Goal: Transaction & Acquisition: Purchase product/service

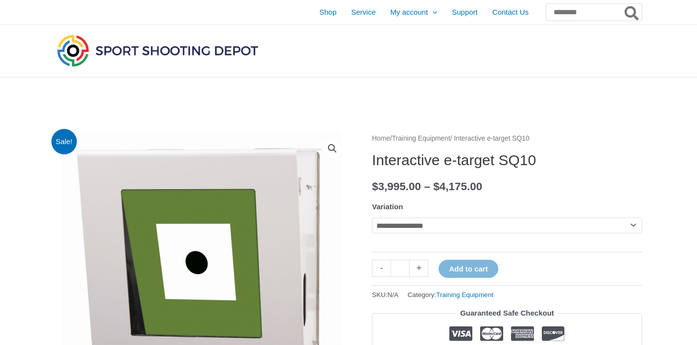
click at [433, 136] on link "Training Equipment" at bounding box center [421, 138] width 58 height 7
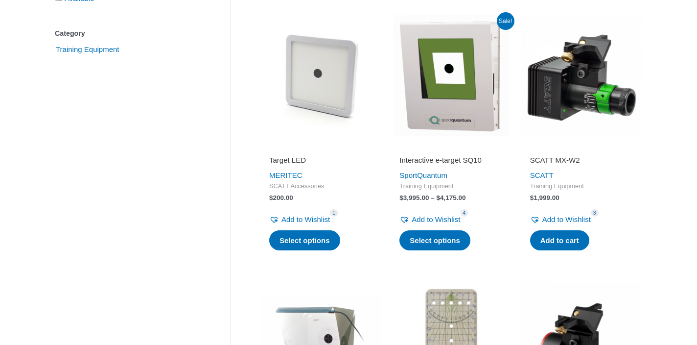
scroll to position [261, 0]
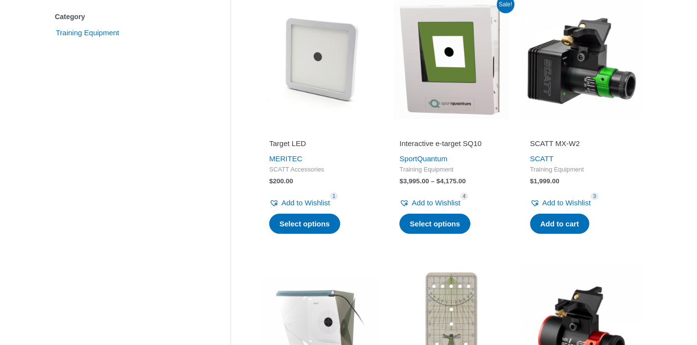
click at [326, 73] on img at bounding box center [321, 59] width 120 height 120
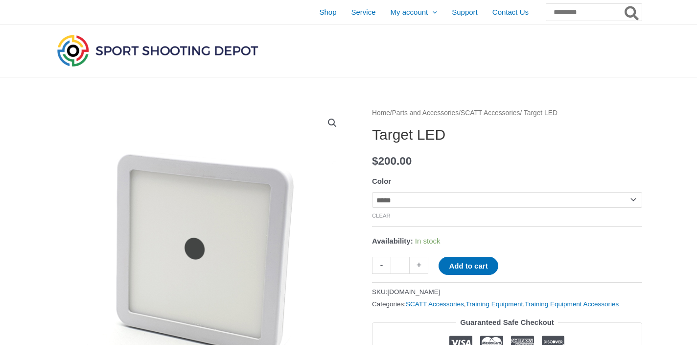
scroll to position [154, 0]
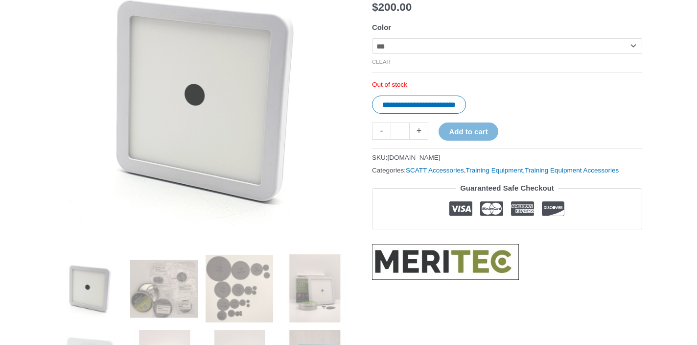
click at [372, 38] on select "**********" at bounding box center [507, 46] width 270 height 16
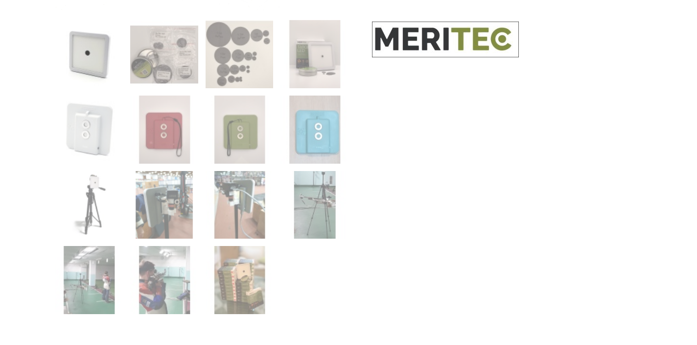
scroll to position [428, 0]
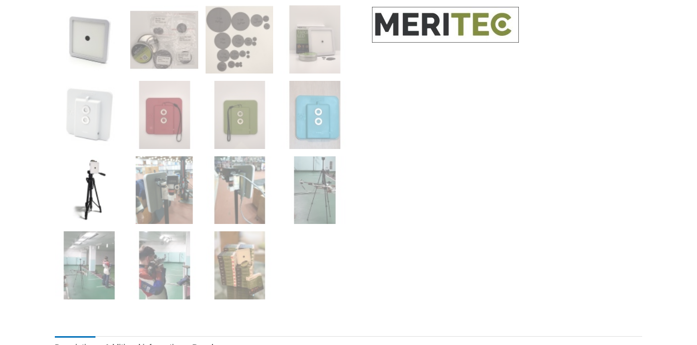
click at [93, 173] on img at bounding box center [89, 190] width 68 height 68
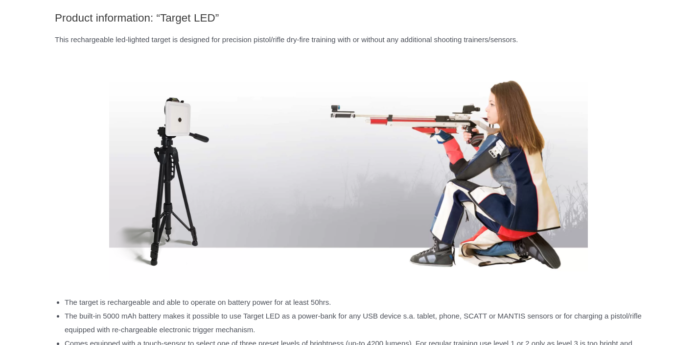
scroll to position [823, 0]
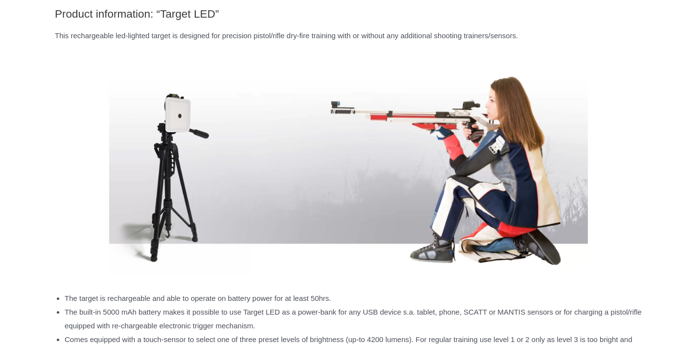
click at [627, 188] on p at bounding box center [349, 167] width 588 height 226
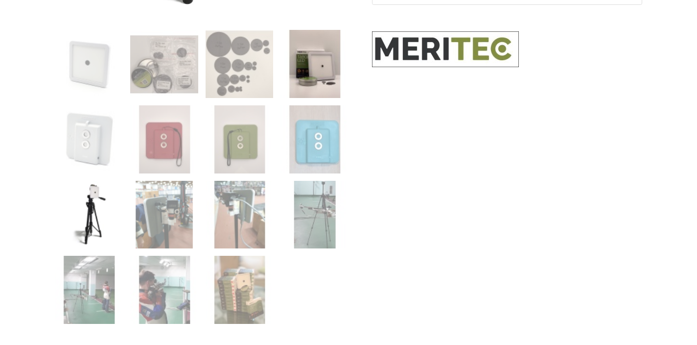
scroll to position [403, 0]
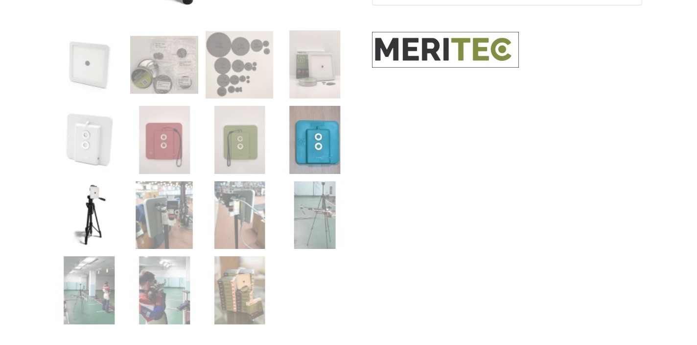
click at [324, 138] on img at bounding box center [315, 140] width 68 height 68
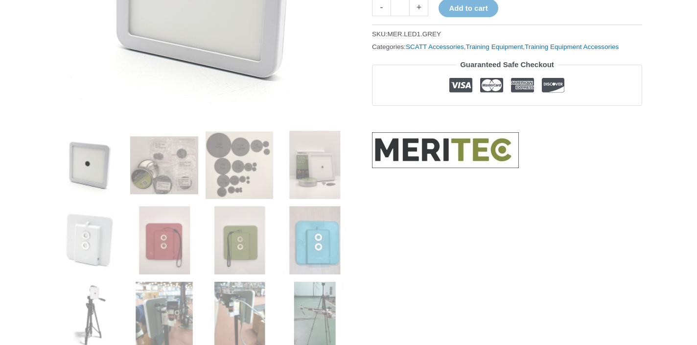
scroll to position [312, 0]
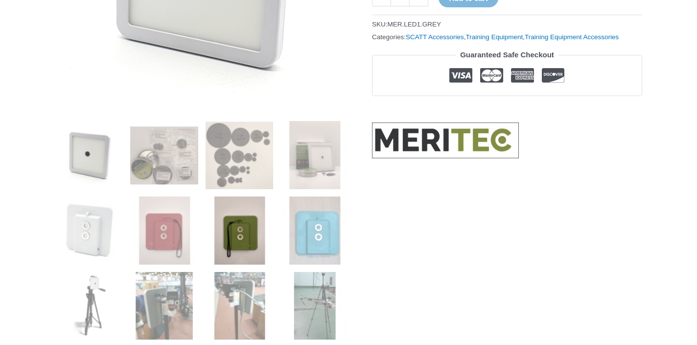
click at [236, 216] on img at bounding box center [240, 230] width 68 height 68
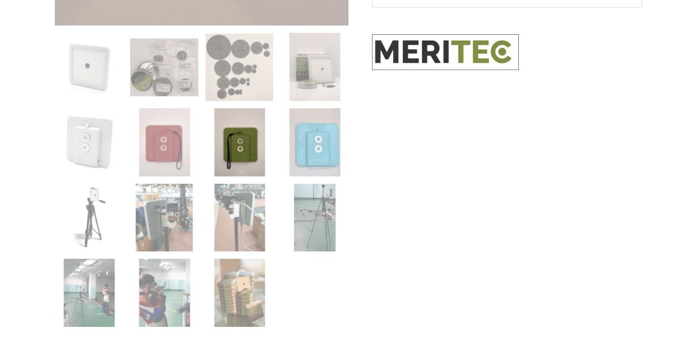
scroll to position [446, 0]
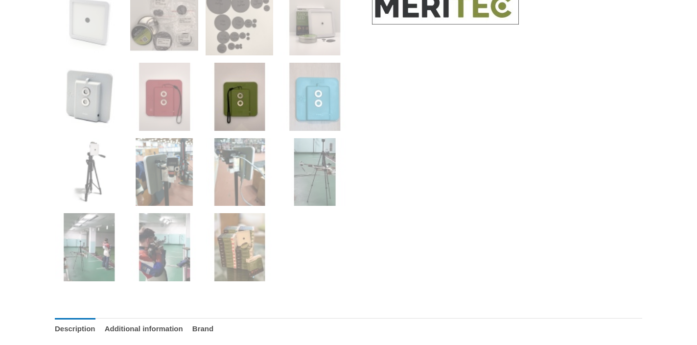
click at [101, 116] on img at bounding box center [89, 97] width 68 height 68
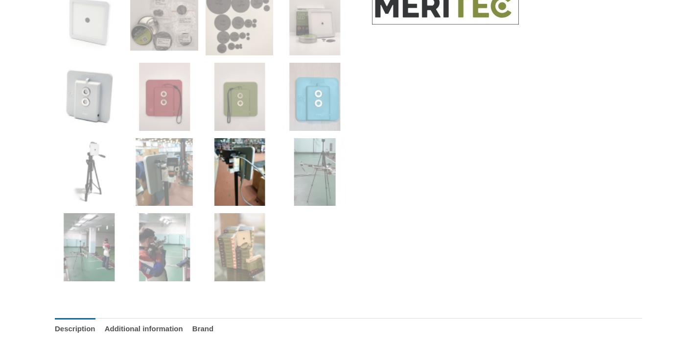
click at [251, 167] on img at bounding box center [240, 172] width 68 height 68
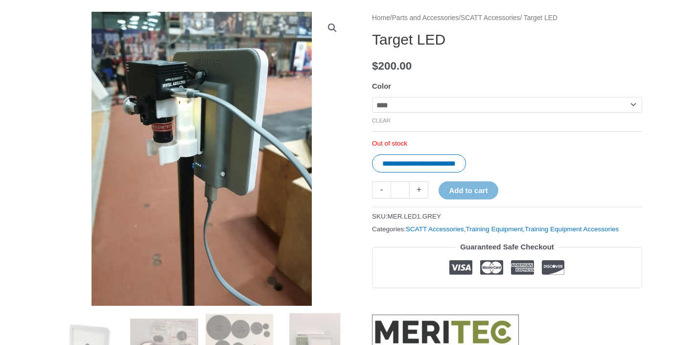
scroll to position [127, 0]
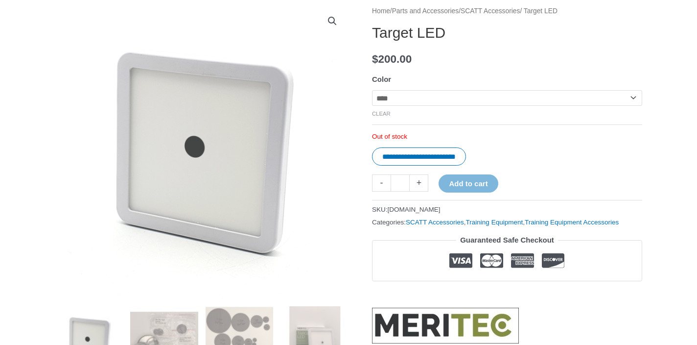
select select "*****"
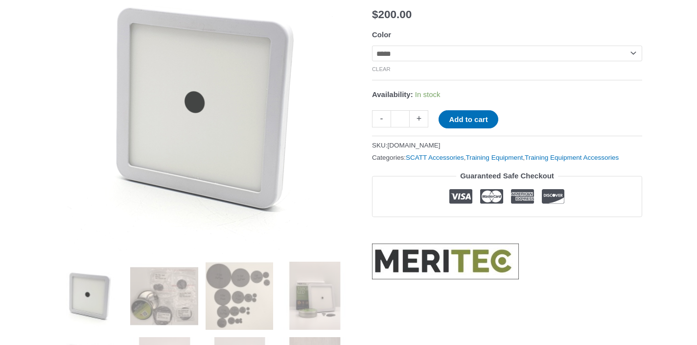
scroll to position [246, 0]
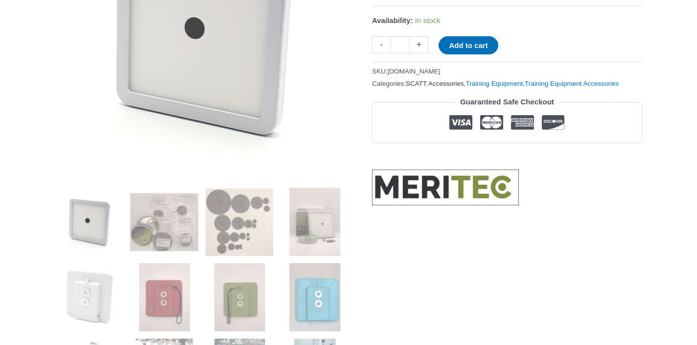
click at [453, 86] on link "SCATT Accessories" at bounding box center [435, 83] width 58 height 7
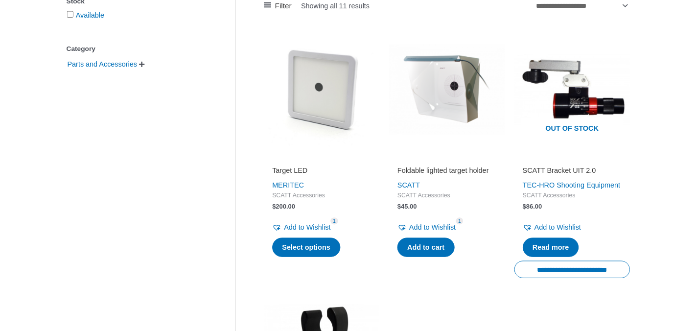
scroll to position [176, 0]
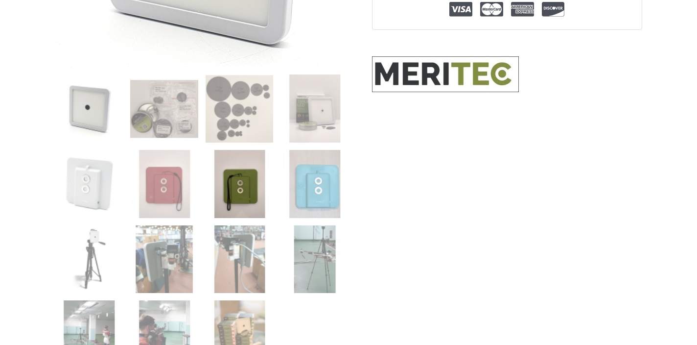
scroll to position [379, 0]
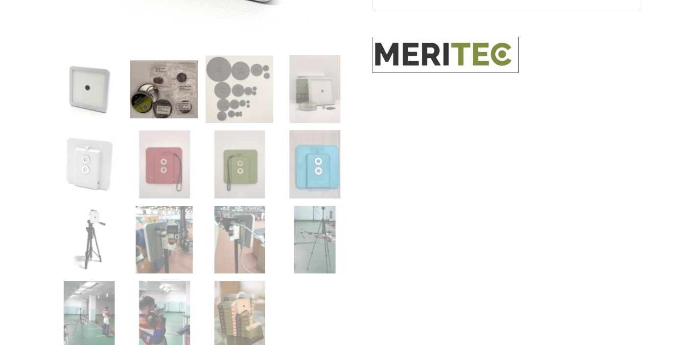
click at [167, 105] on img at bounding box center [164, 89] width 68 height 68
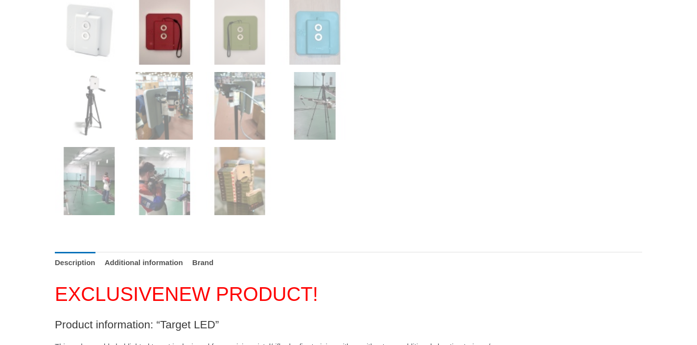
scroll to position [556, 0]
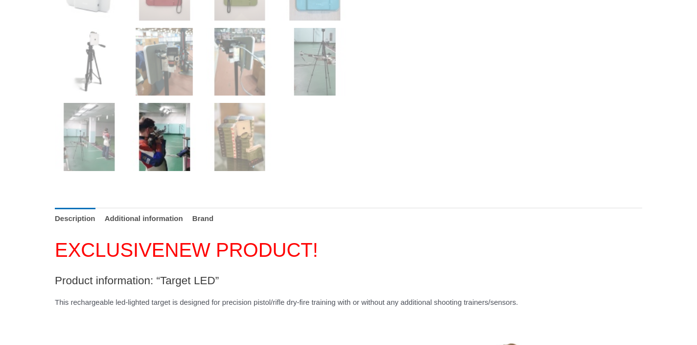
click at [167, 134] on img at bounding box center [164, 137] width 68 height 68
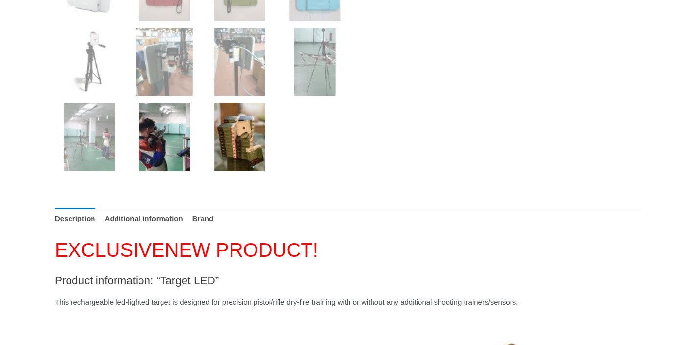
click at [235, 128] on img at bounding box center [240, 137] width 68 height 68
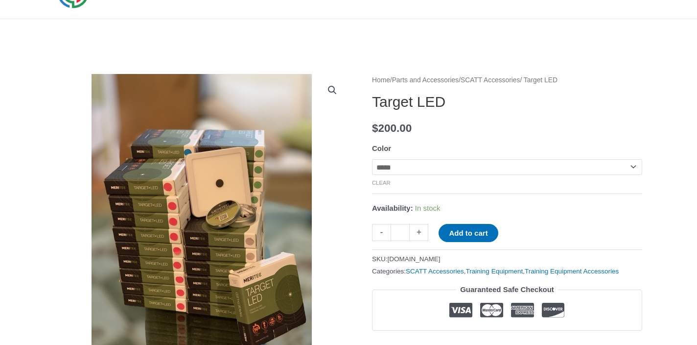
scroll to position [0, 0]
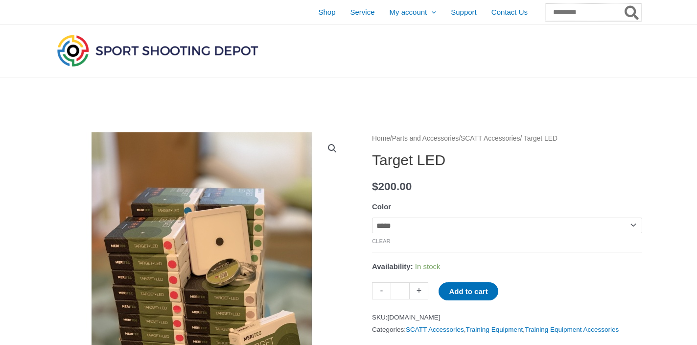
click at [546, 14] on input "Search for:" at bounding box center [594, 12] width 96 height 18
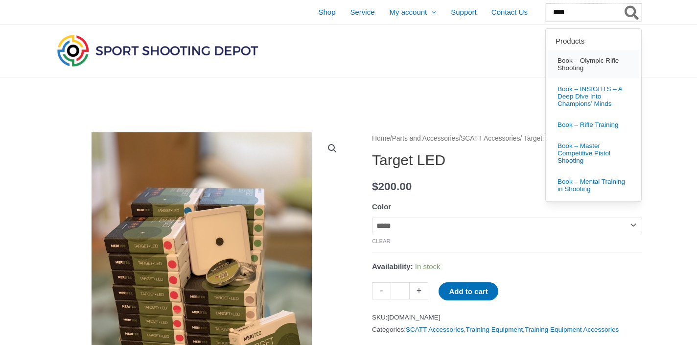
type input "****"
click at [559, 62] on span "Book – Olympic Rifle Shooting" at bounding box center [594, 64] width 71 height 15
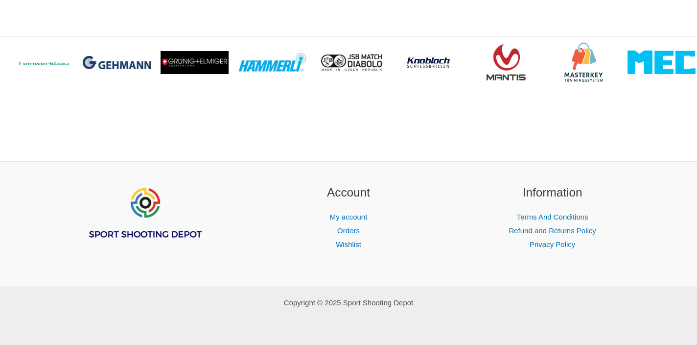
scroll to position [2057, 0]
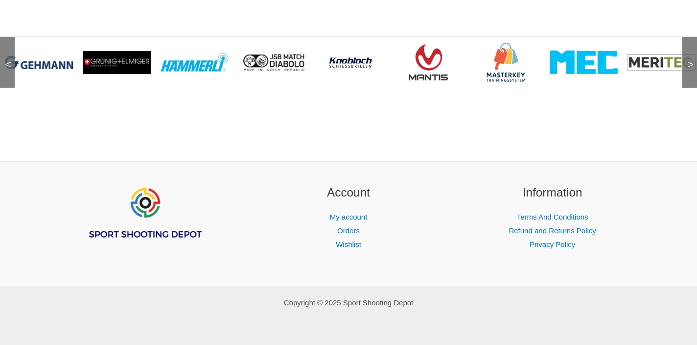
click at [124, 74] on img at bounding box center [117, 62] width 68 height 23
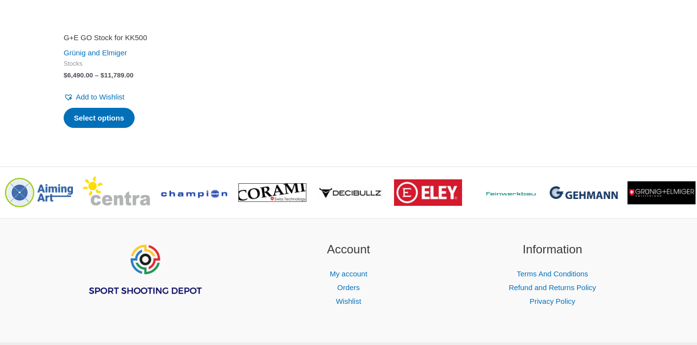
scroll to position [1463, 0]
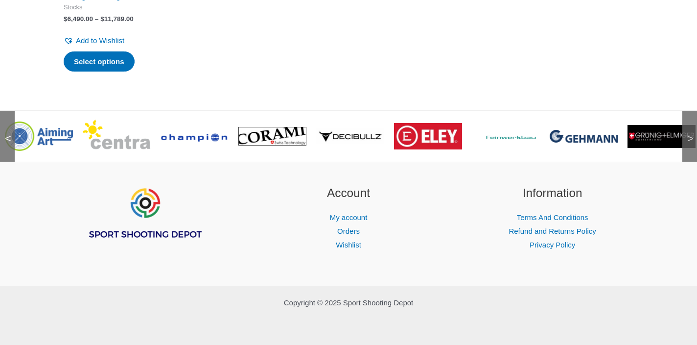
click at [435, 141] on img at bounding box center [428, 136] width 68 height 26
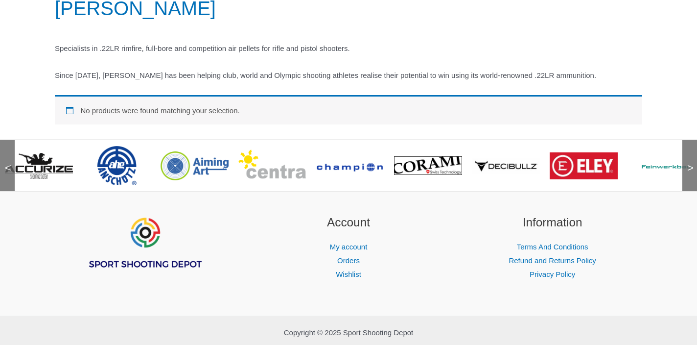
scroll to position [133, 0]
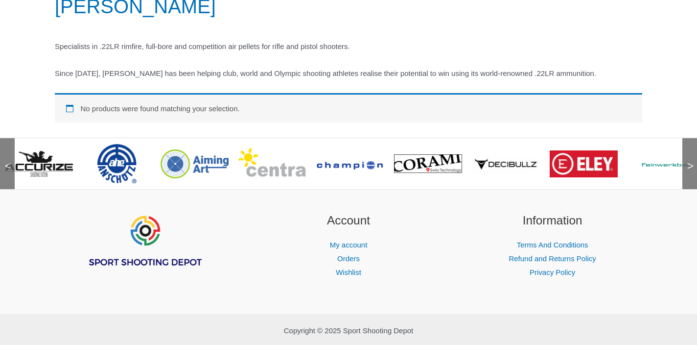
click at [262, 168] on img at bounding box center [272, 163] width 68 height 33
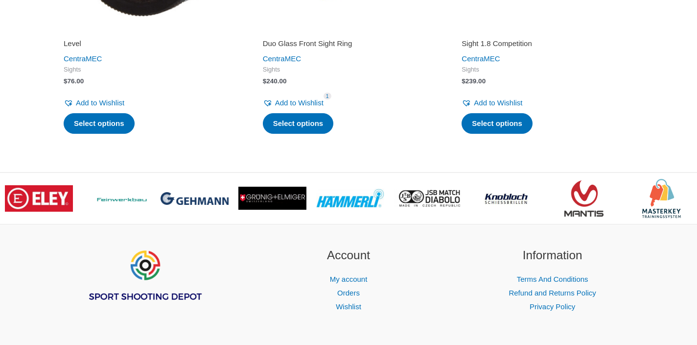
scroll to position [1995, 0]
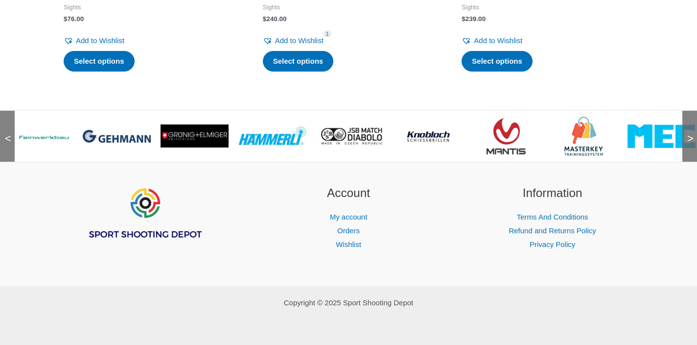
click at [47, 135] on img at bounding box center [39, 136] width 68 height 10
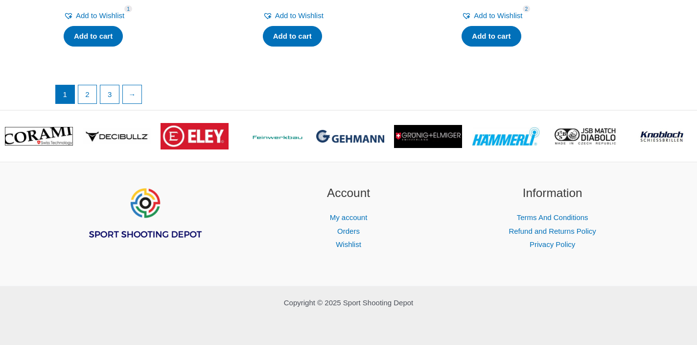
scroll to position [2114, 0]
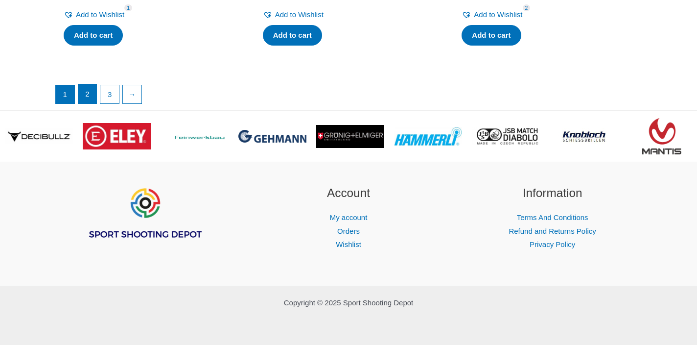
click at [87, 97] on link "2" at bounding box center [87, 94] width 19 height 20
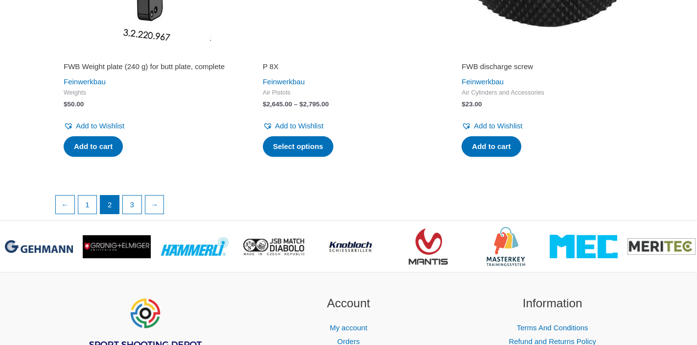
scroll to position [1714, 0]
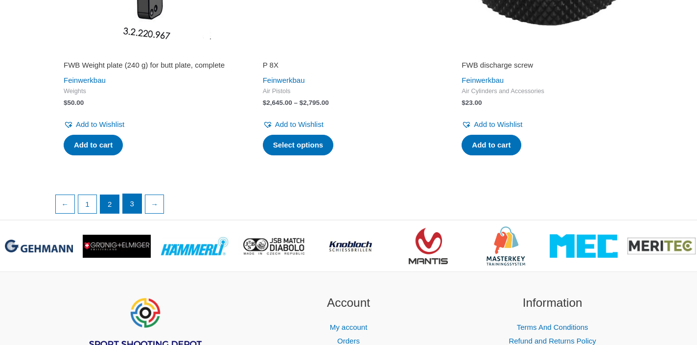
click at [136, 214] on link "3" at bounding box center [132, 204] width 19 height 20
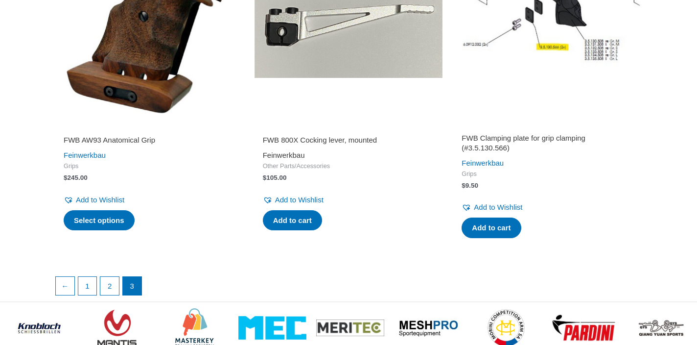
scroll to position [1632, 0]
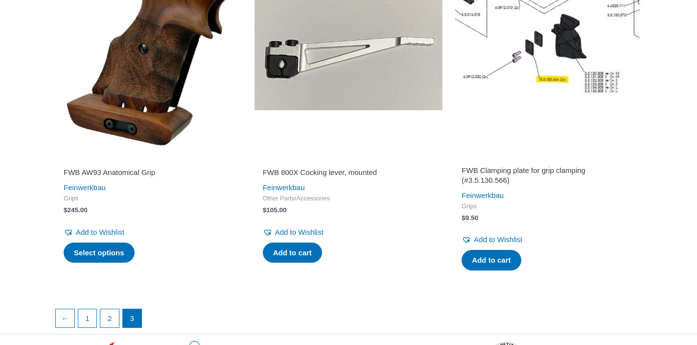
click at [131, 117] on img at bounding box center [150, 54] width 190 height 190
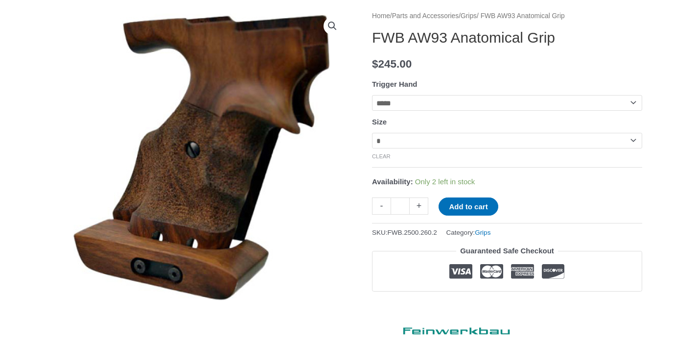
scroll to position [120, 0]
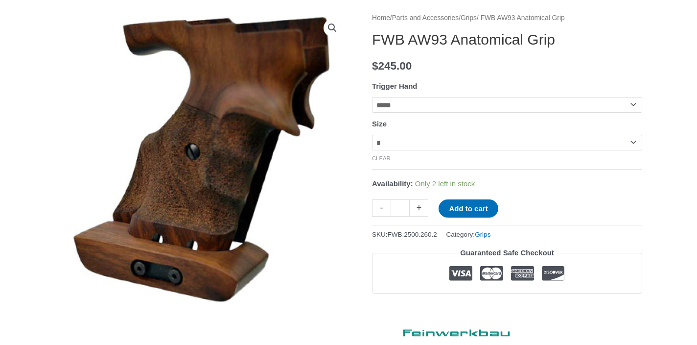
click option "*****" at bounding box center [0, 0] width 0 height 0
select select "*"
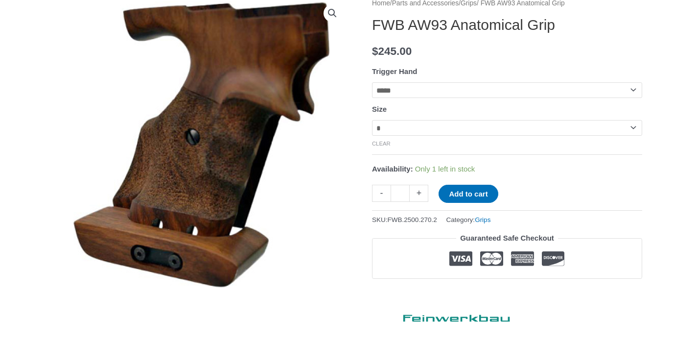
scroll to position [142, 0]
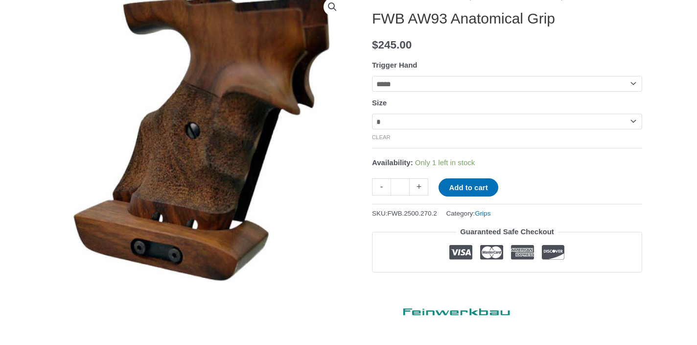
click option "*****" at bounding box center [0, 0] width 0 height 0
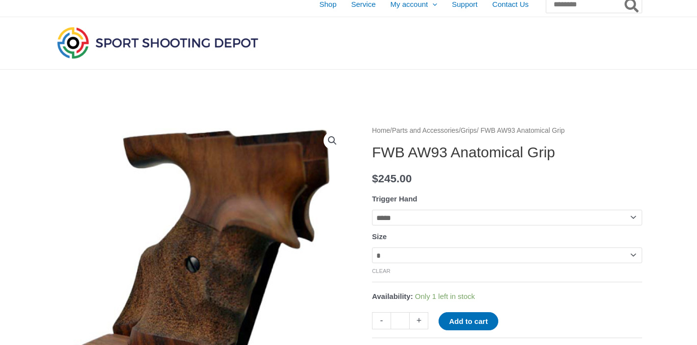
scroll to position [0, 0]
